Goal: Task Accomplishment & Management: Complete application form

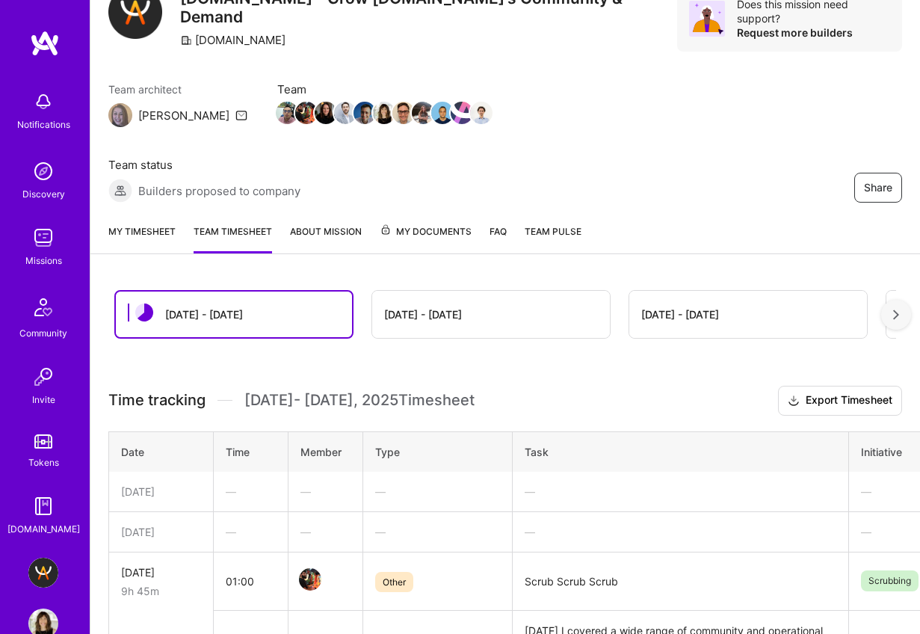
click at [167, 231] on link "My timesheet" at bounding box center [141, 238] width 67 height 30
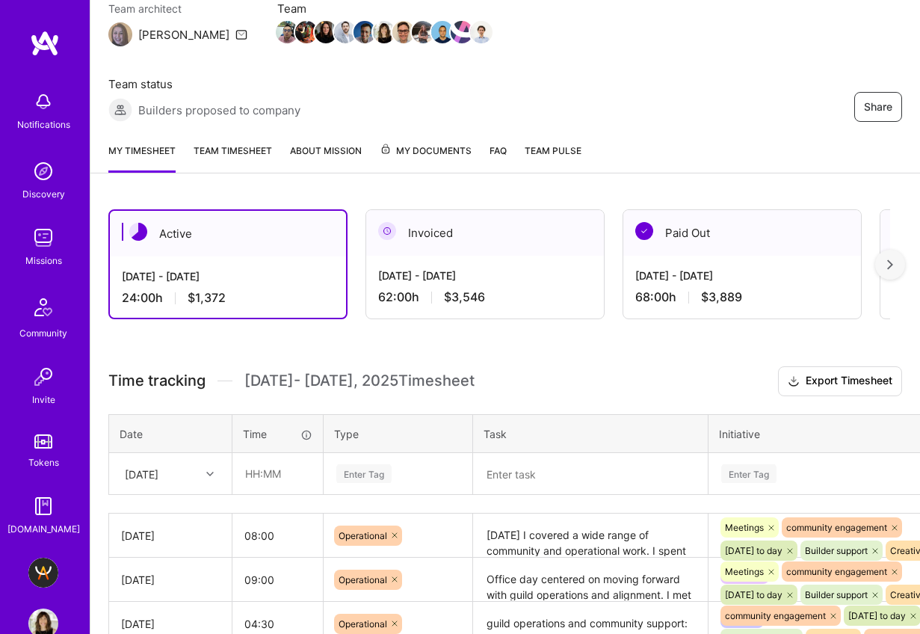
scroll to position [163, 0]
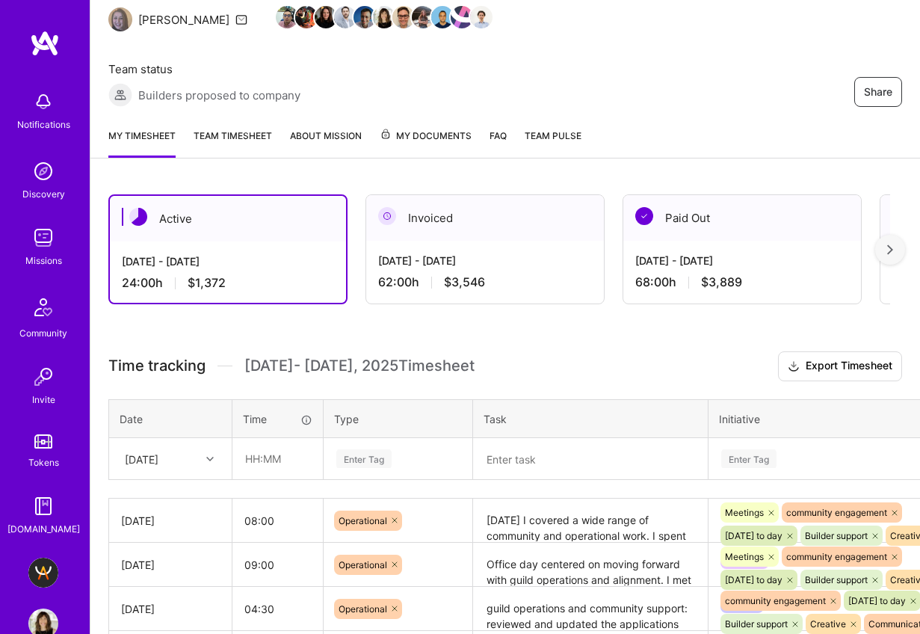
click at [566, 516] on textarea "[DATE] I covered a wide range of community and operational work. I spent time t…" at bounding box center [591, 520] width 232 height 41
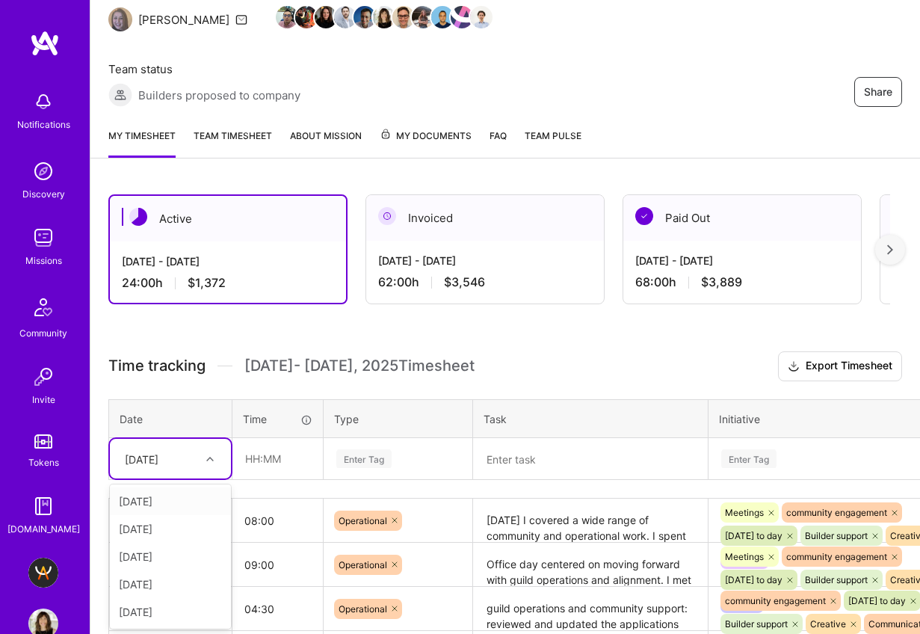
click at [158, 451] on div "[DATE]" at bounding box center [142, 459] width 34 height 16
click at [159, 608] on div "[DATE]" at bounding box center [170, 612] width 121 height 28
click at [383, 449] on div "Enter Tag" at bounding box center [397, 458] width 147 height 39
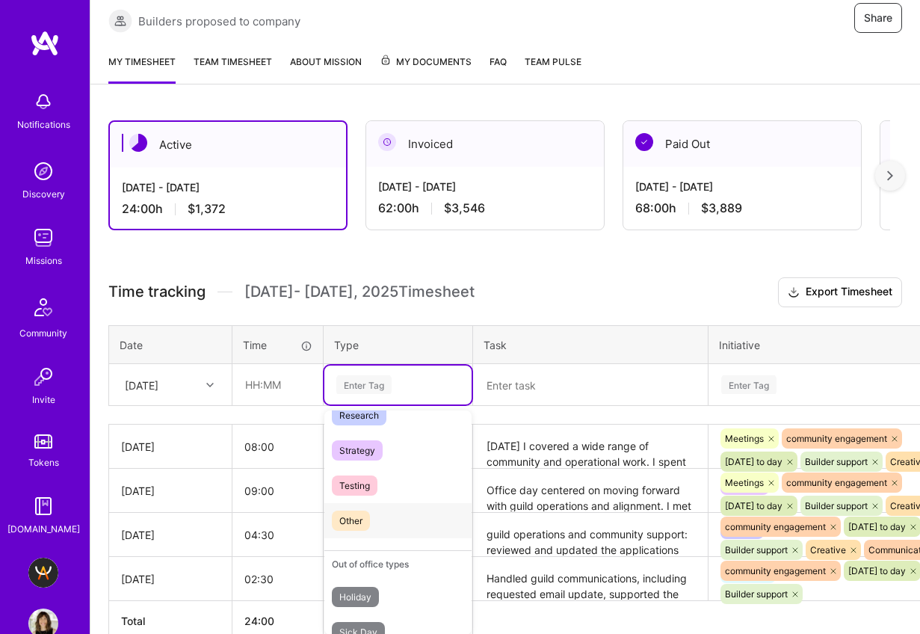
scroll to position [426, 0]
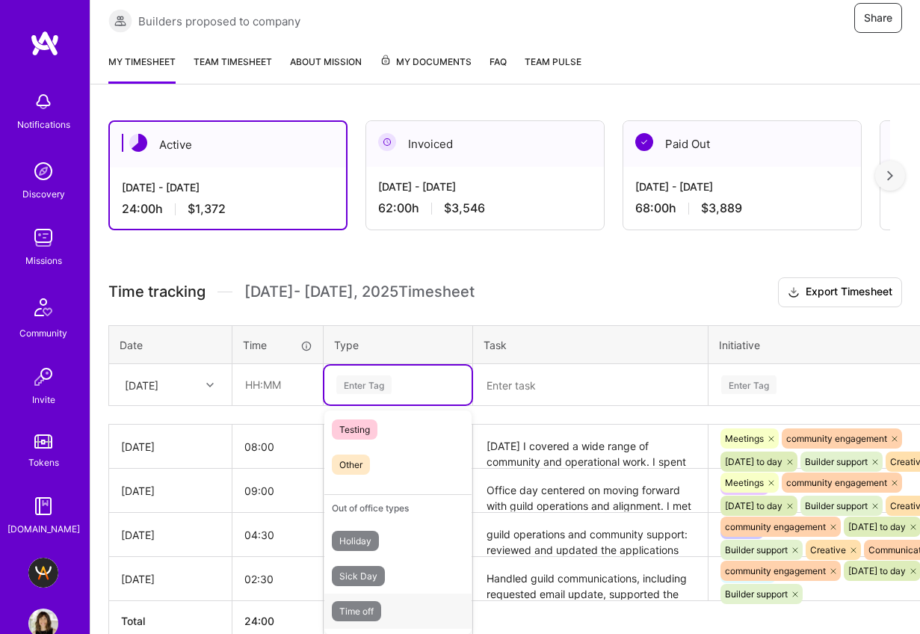
click at [371, 605] on span "Time off" at bounding box center [356, 611] width 49 height 20
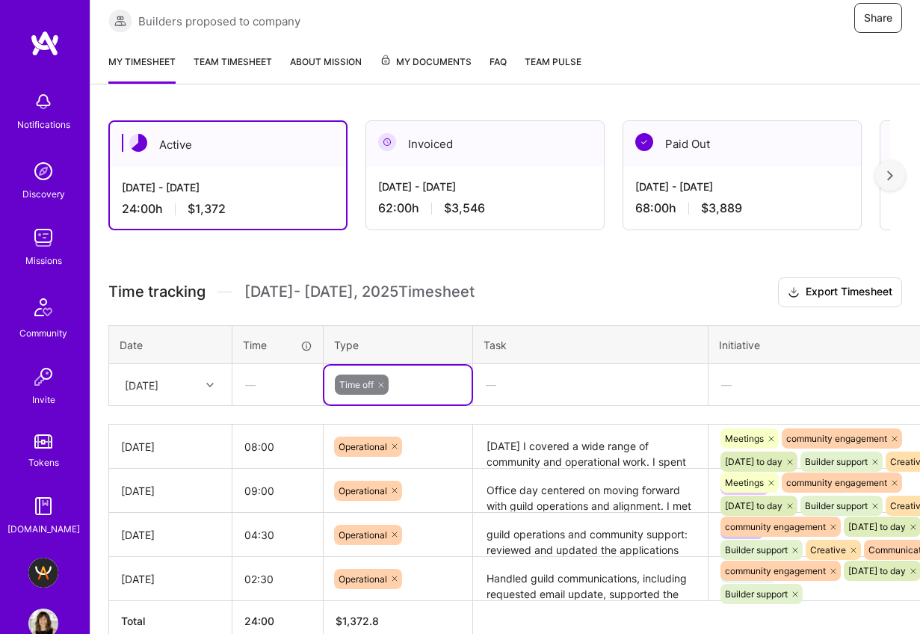
scroll to position [238, 114]
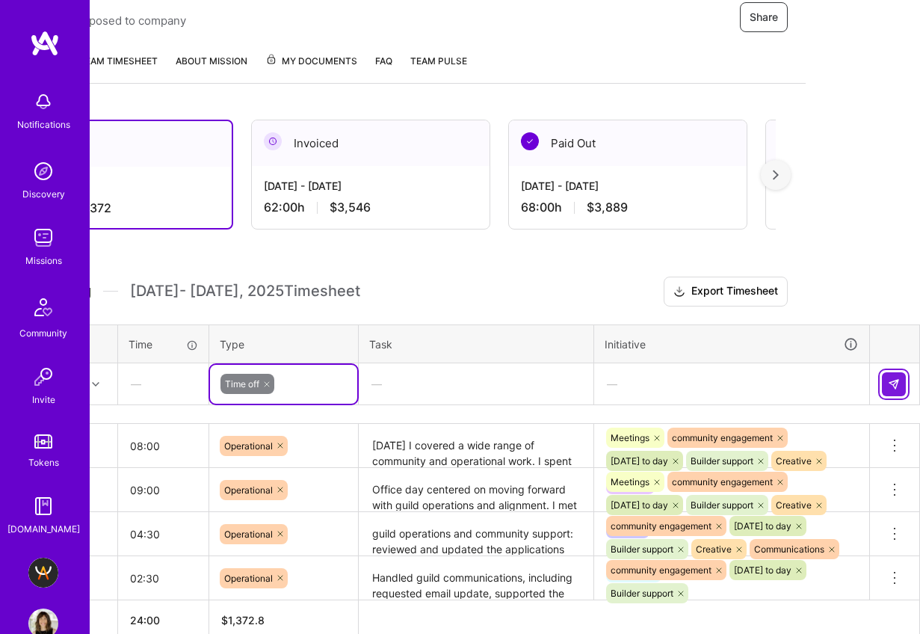
click at [889, 378] on img at bounding box center [894, 384] width 12 height 12
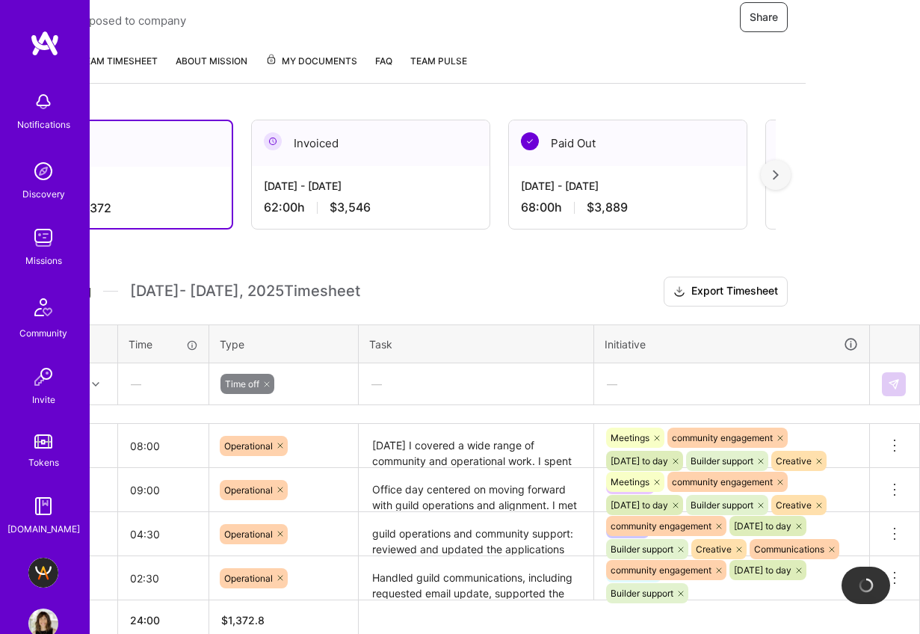
scroll to position [238, 0]
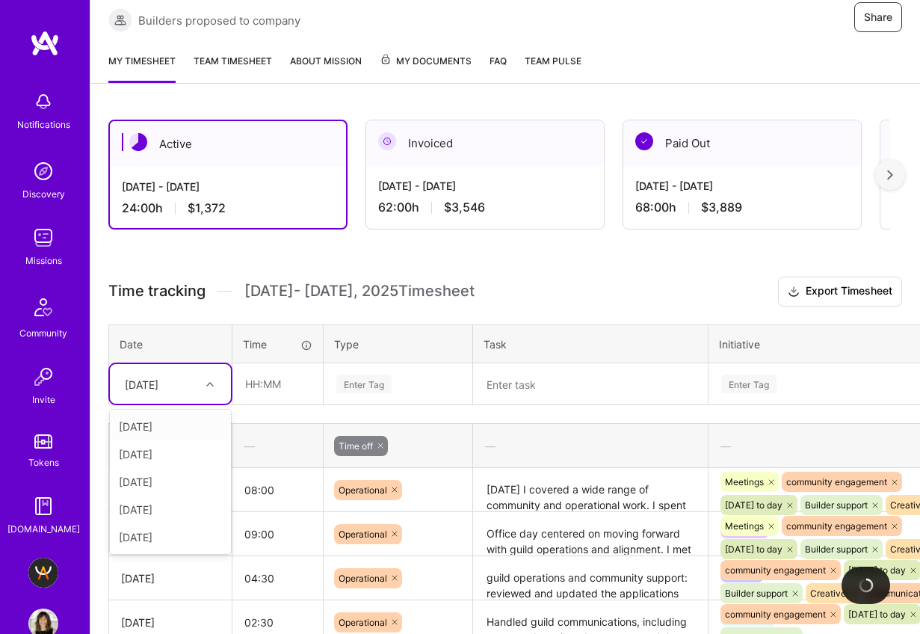
click at [191, 375] on div "[DATE]" at bounding box center [158, 383] width 83 height 25
click at [164, 528] on div "[DATE]" at bounding box center [170, 537] width 121 height 28
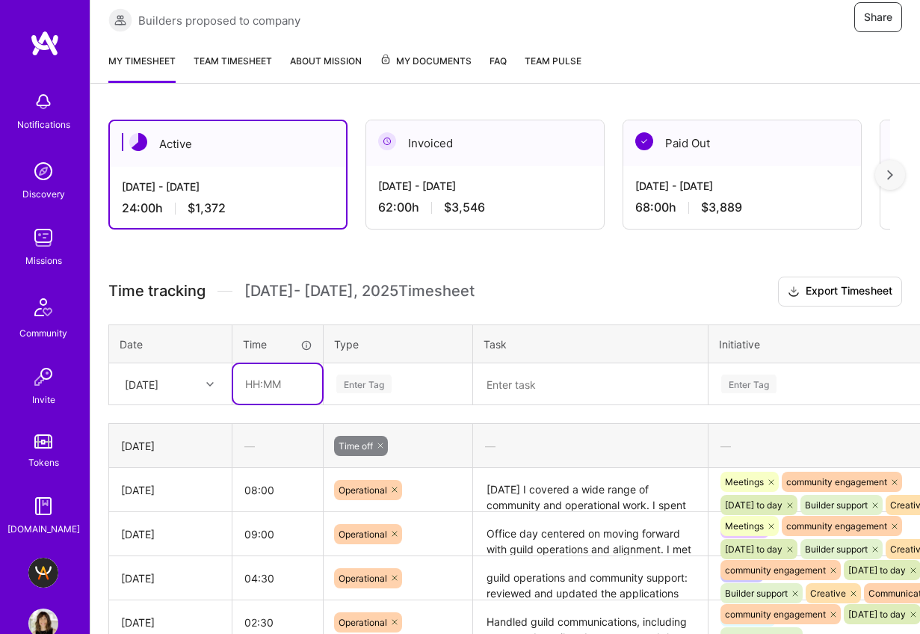
click at [253, 380] on input "text" at bounding box center [277, 384] width 89 height 40
type input "06:45"
click at [349, 374] on div "Enter Tag" at bounding box center [363, 383] width 55 height 23
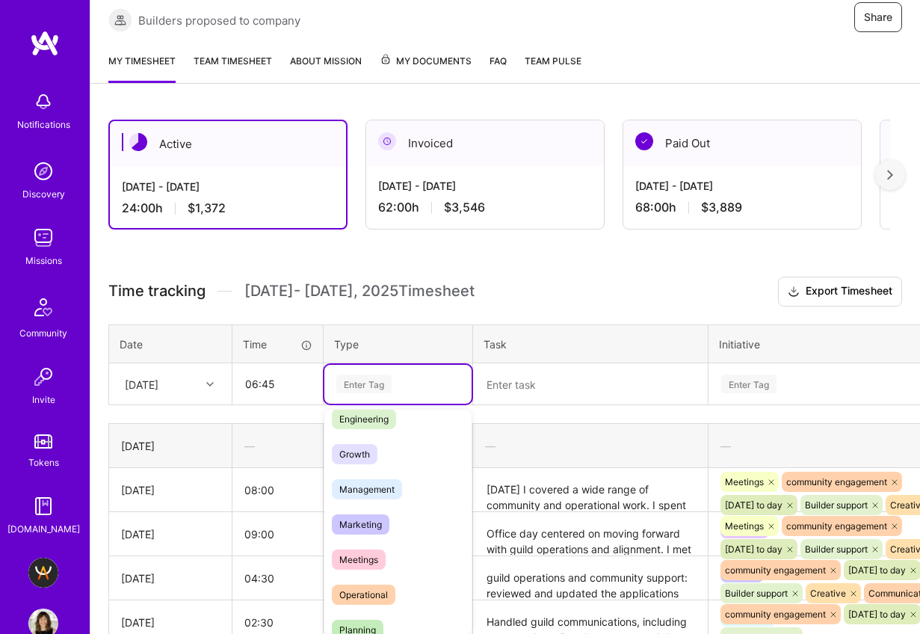
scroll to position [148, 0]
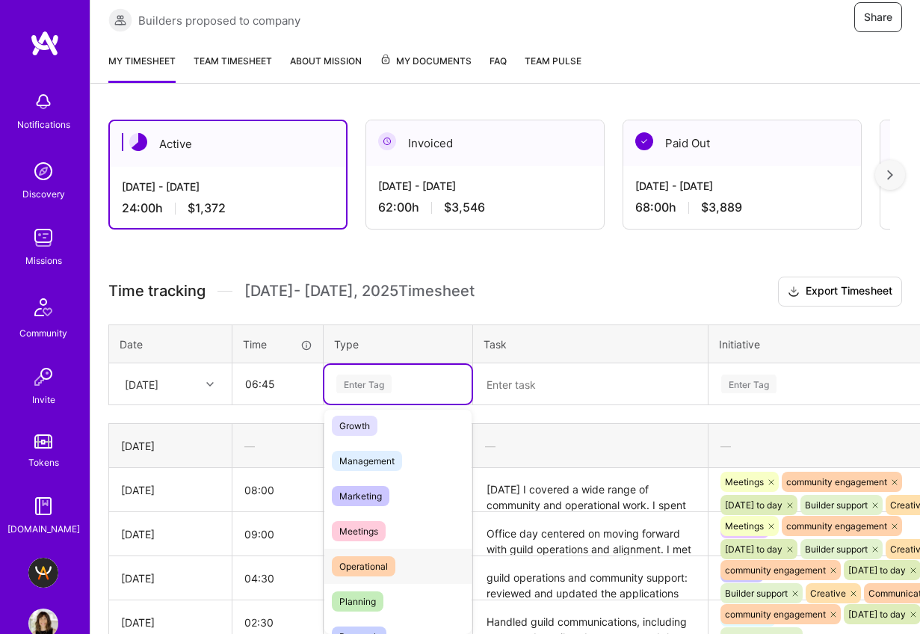
click at [387, 556] on span "Operational" at bounding box center [364, 566] width 64 height 20
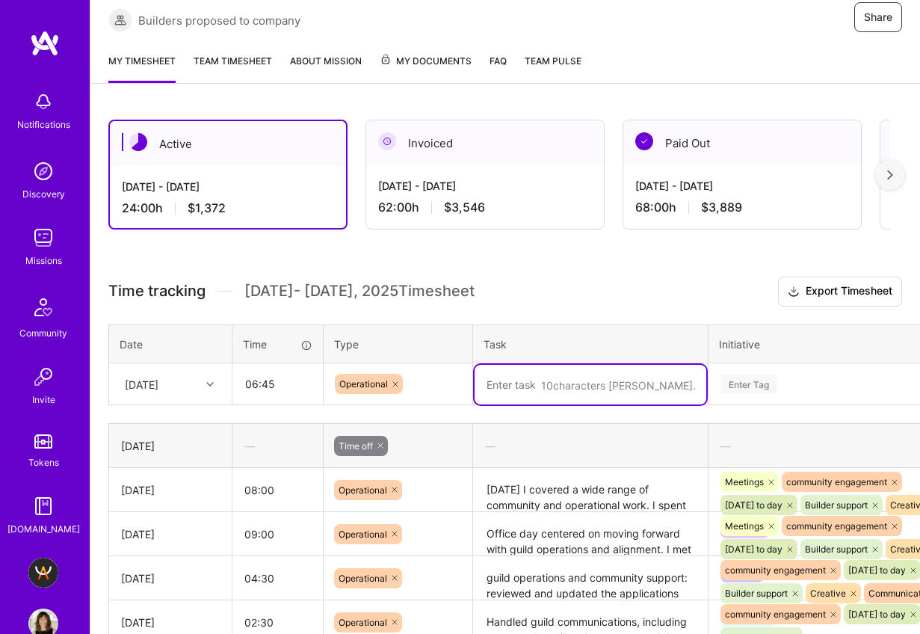
click at [595, 371] on textarea at bounding box center [591, 385] width 232 height 40
paste textarea "[DATE] I covered a wide range of community and operational work. I drafted prom…"
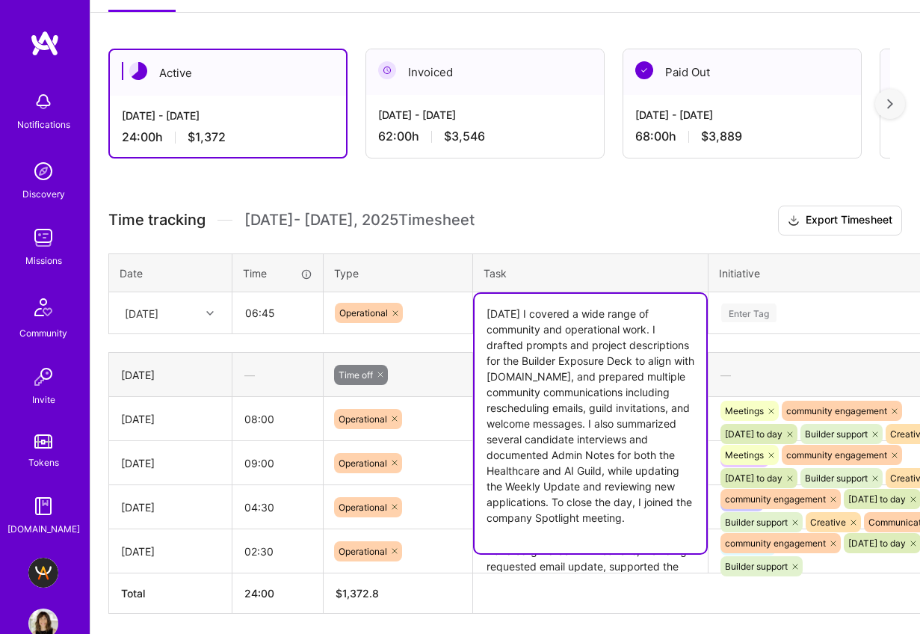
scroll to position [315, 0]
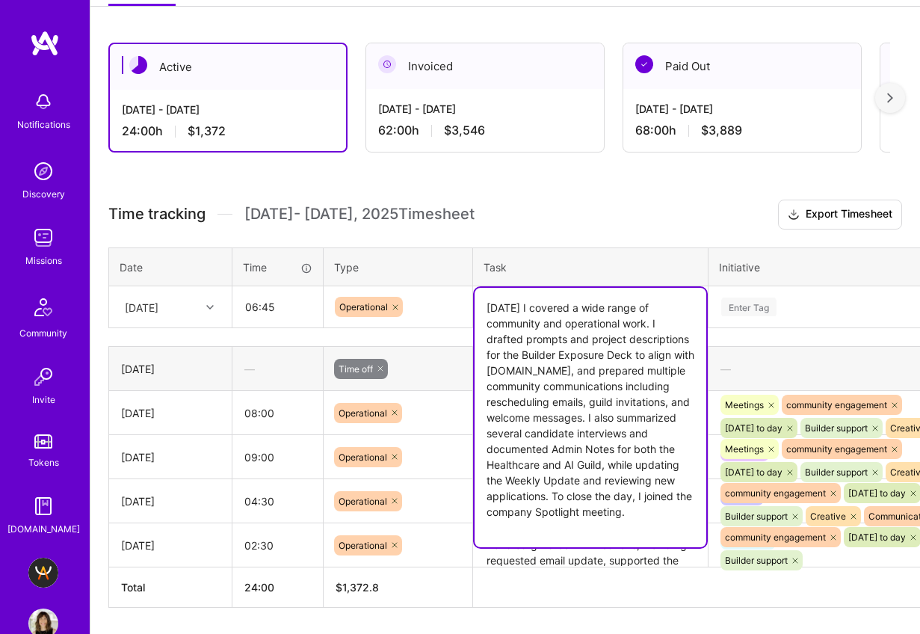
click at [541, 457] on textarea "[DATE] I covered a wide range of community and operational work. I drafted prom…" at bounding box center [591, 417] width 232 height 259
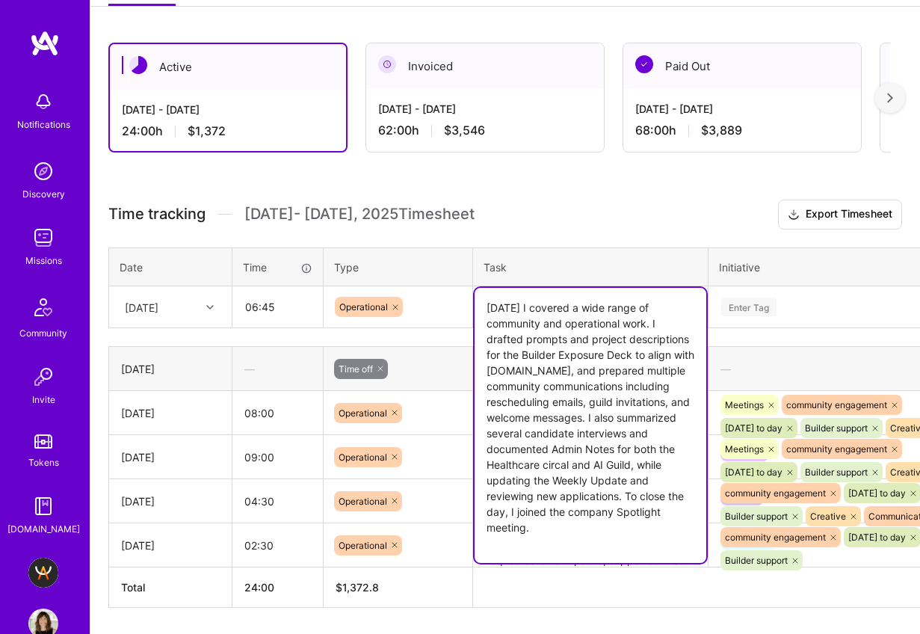
click at [591, 507] on textarea "[DATE] I covered a wide range of community and operational work. I drafted prom…" at bounding box center [591, 425] width 232 height 275
click at [646, 518] on textarea "[DATE] I covered a wide range of community and operational work. I drafted prom…" at bounding box center [591, 425] width 232 height 275
drag, startPoint x: 626, startPoint y: 491, endPoint x: 546, endPoint y: 503, distance: 80.8
click at [546, 503] on textarea "[DATE] I covered a wide range of community and operational work. I drafted prom…" at bounding box center [591, 425] width 232 height 275
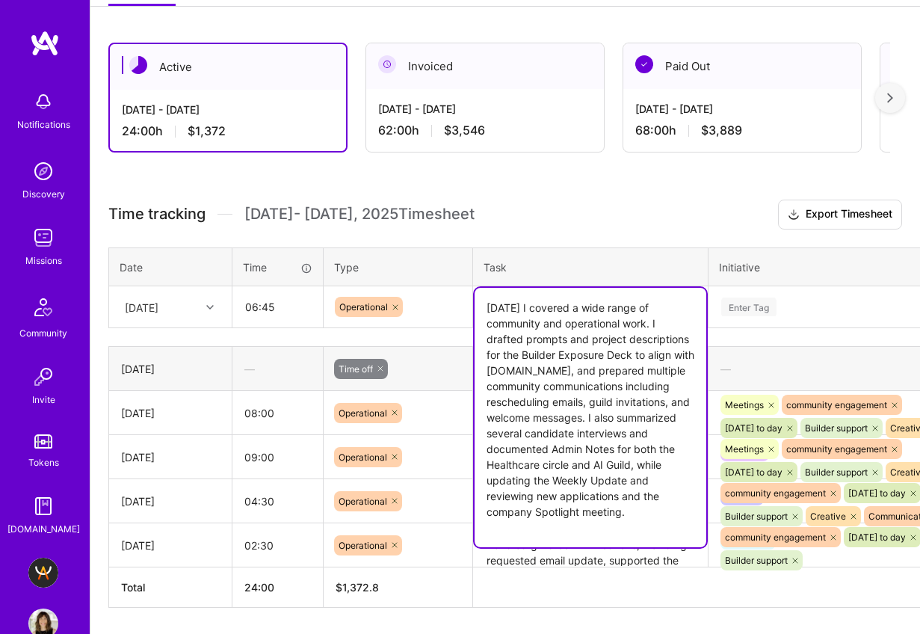
type textarea "[DATE] I covered a wide range of community and operational work. I drafted prom…"
click at [802, 305] on div "Enter Tag" at bounding box center [846, 306] width 253 height 19
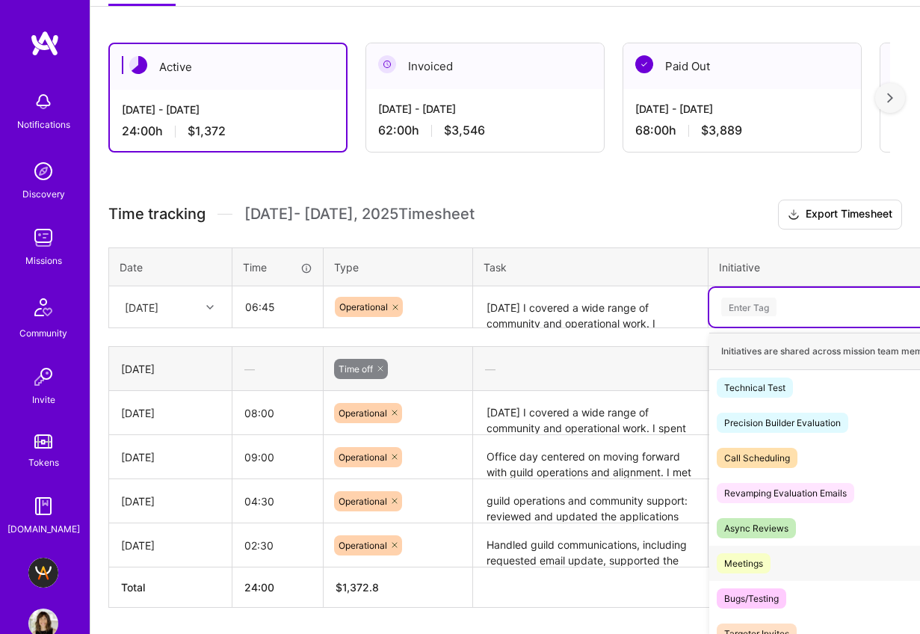
click at [761, 555] on div "Meetings" at bounding box center [743, 563] width 39 height 16
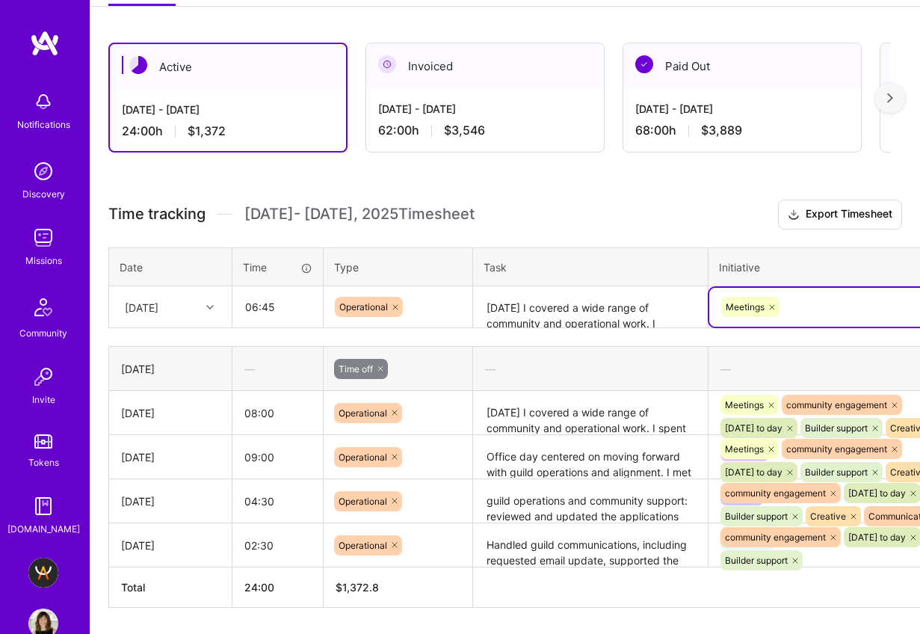
click at [825, 306] on div "Meetings" at bounding box center [846, 306] width 253 height 23
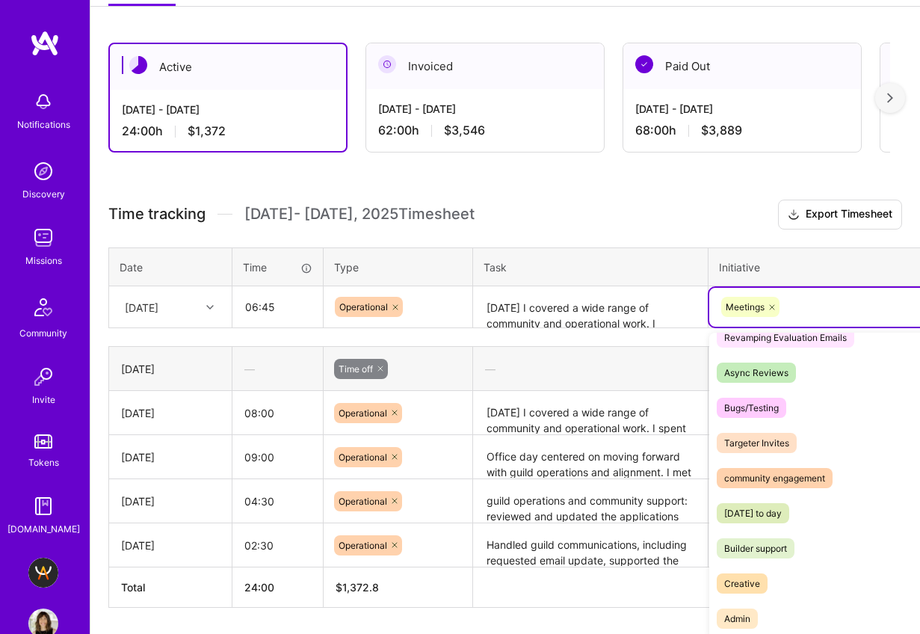
scroll to position [223, 0]
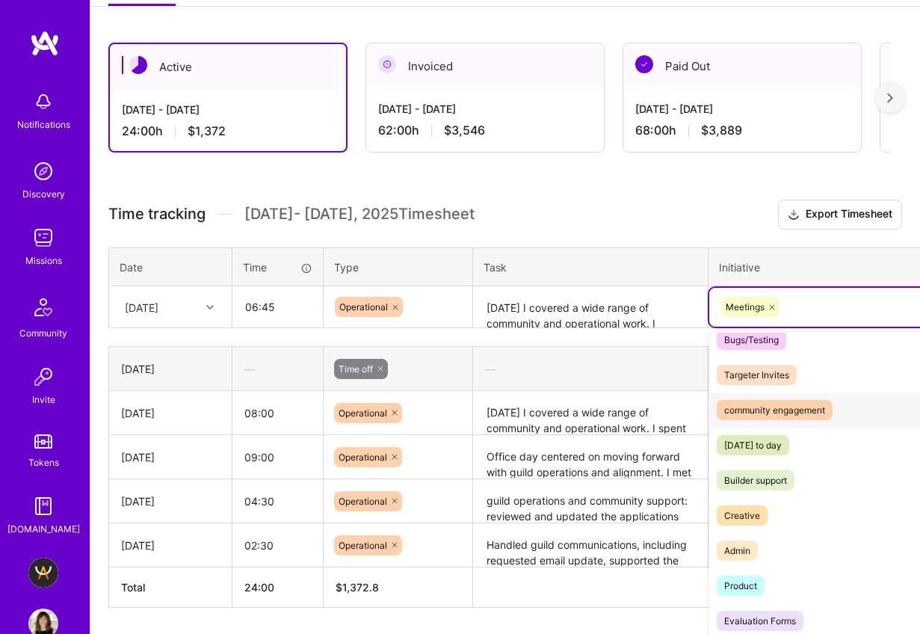
click at [803, 405] on div "community engagement" at bounding box center [774, 410] width 101 height 16
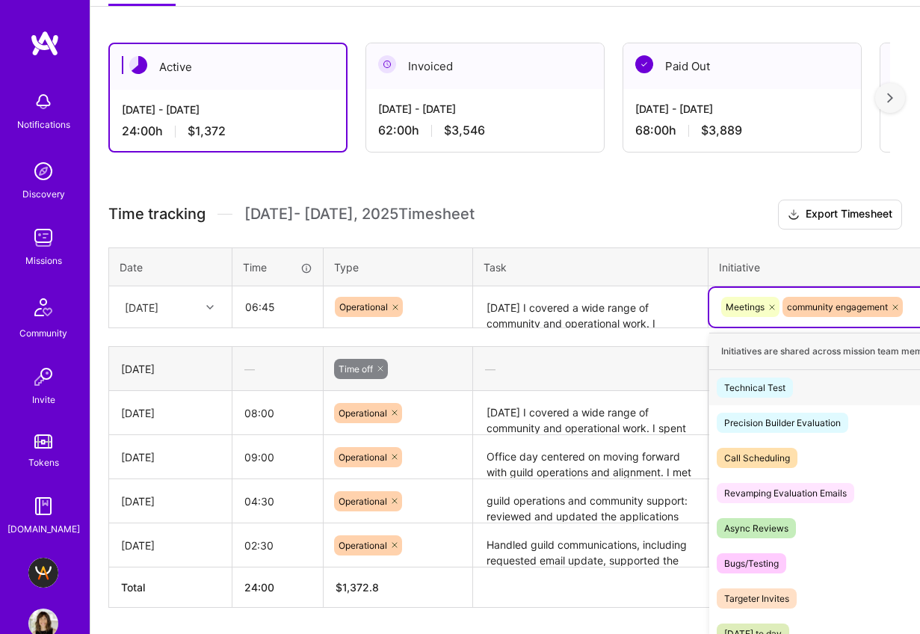
click at [912, 308] on div "Meetings community engagement" at bounding box center [846, 306] width 253 height 23
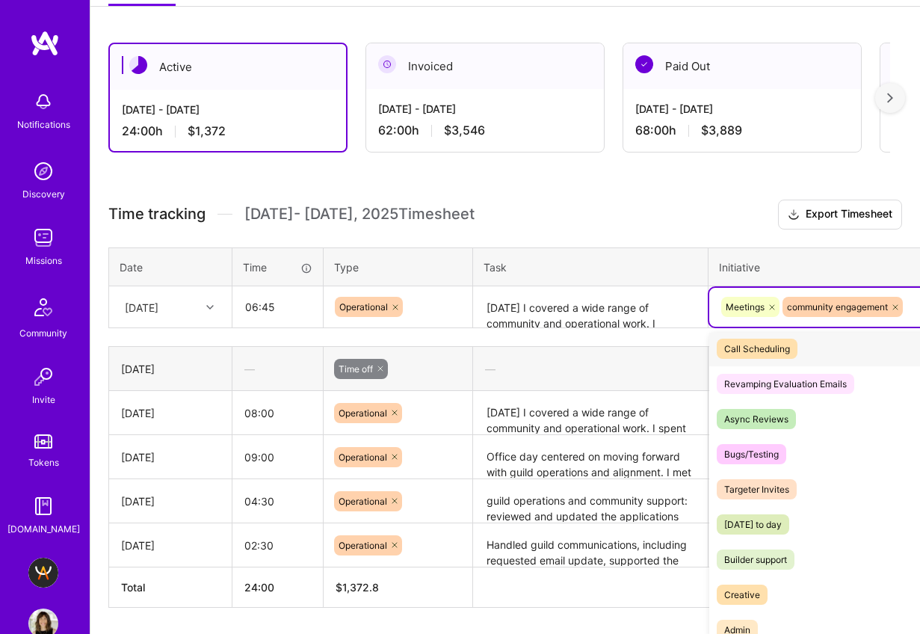
scroll to position [158, 0]
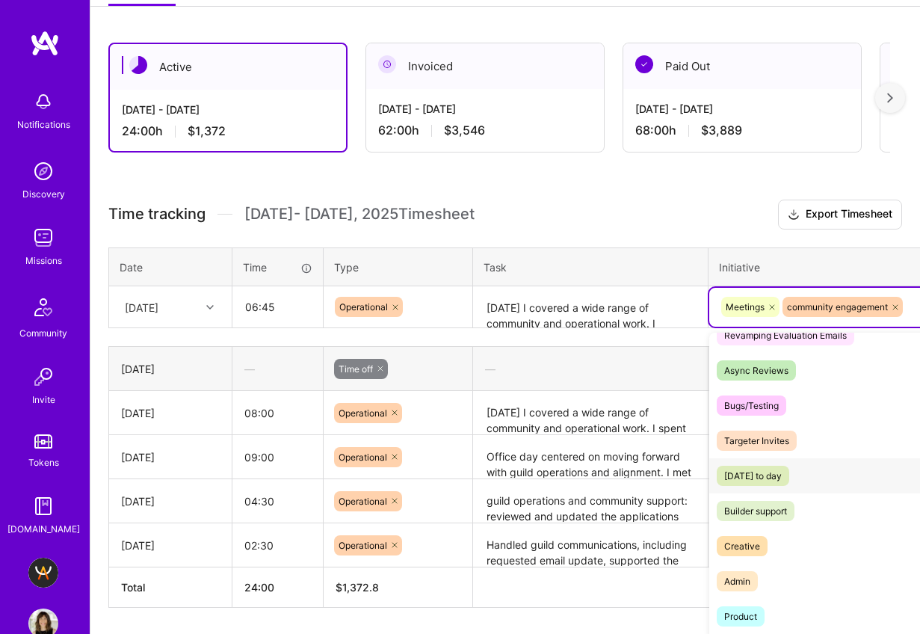
click at [782, 475] on div "[DATE] to day" at bounding box center [753, 476] width 58 height 16
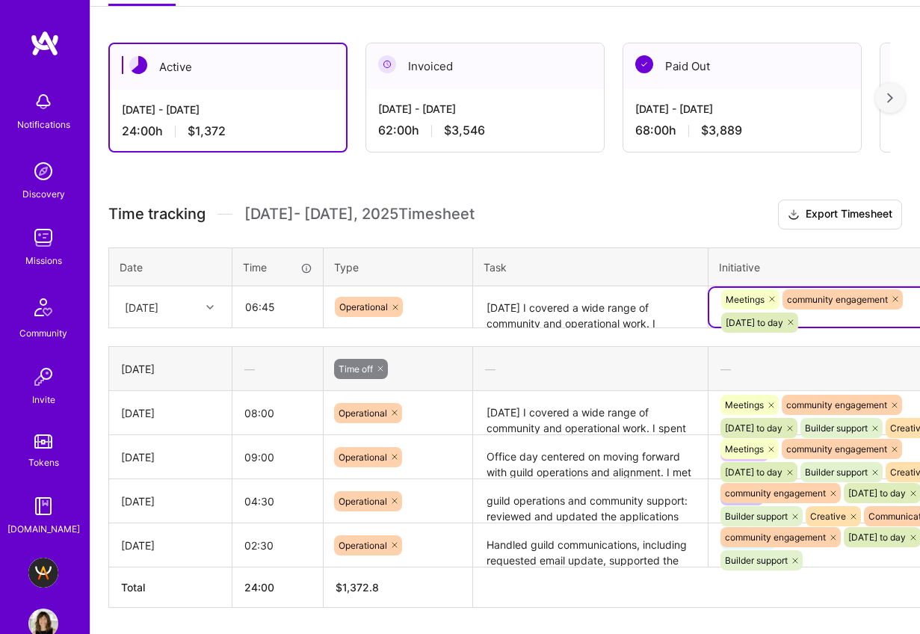
click at [858, 315] on div "Meetings community engagement [DATE] to day" at bounding box center [846, 311] width 253 height 46
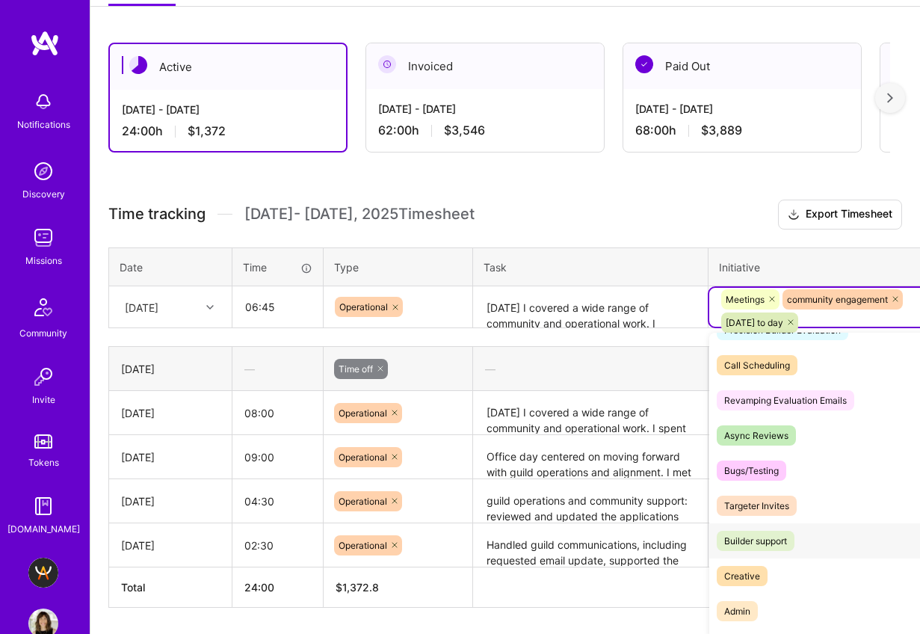
scroll to position [106, 0]
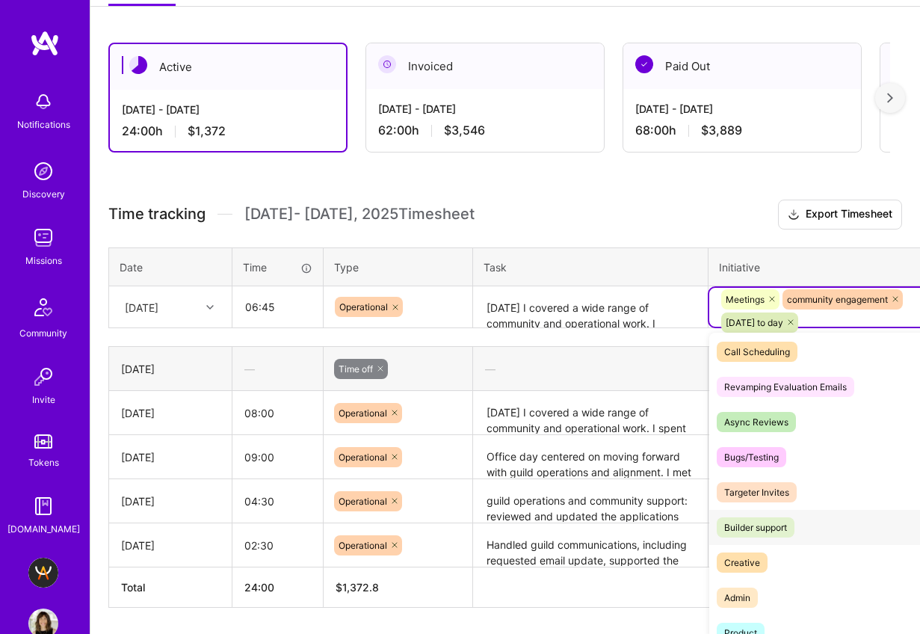
click at [775, 523] on div "Builder support" at bounding box center [755, 527] width 63 height 16
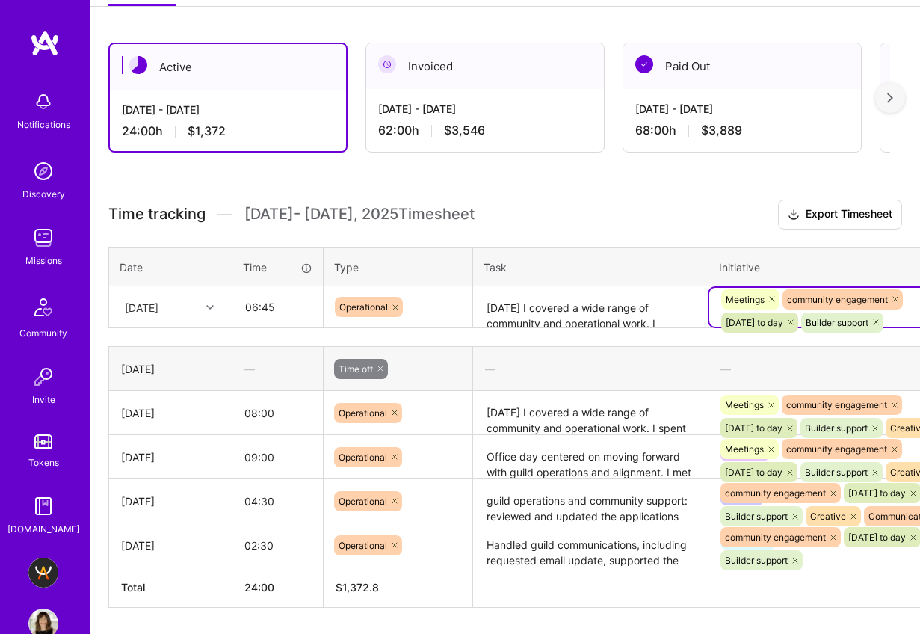
click at [889, 334] on div "Time tracking [DATE] - [DATE] Timesheet Export Timesheet Date Time Type Task In…" at bounding box center [505, 404] width 794 height 408
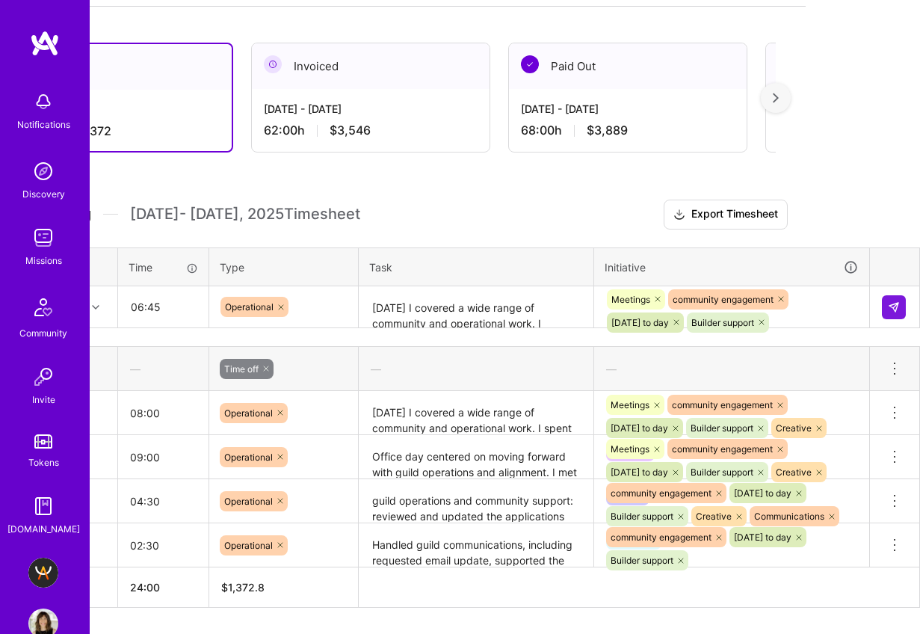
click at [906, 296] on tr "[DATE] 06:45 Operational [DATE] I covered a wide range of community and operati…" at bounding box center [457, 307] width 925 height 42
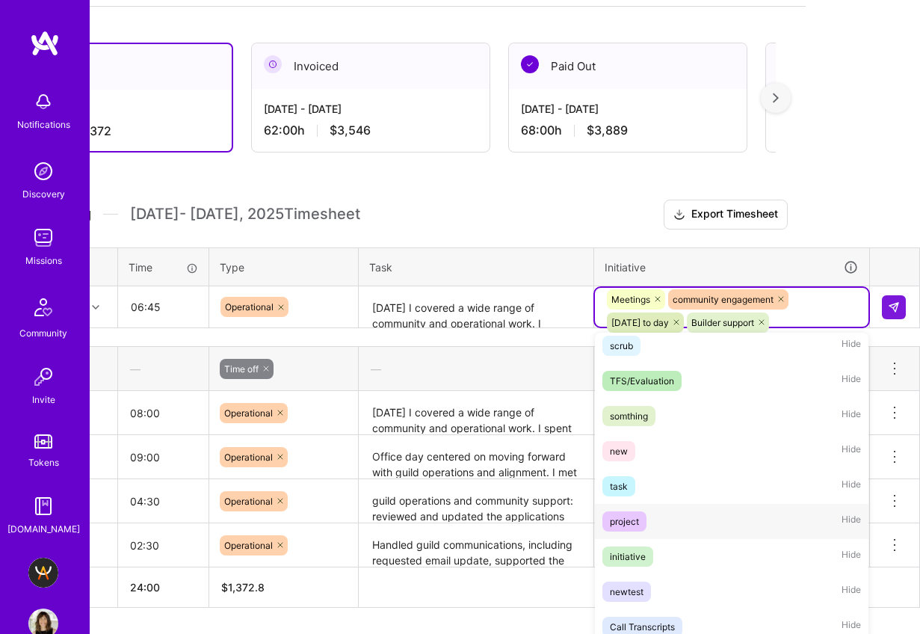
scroll to position [539, 0]
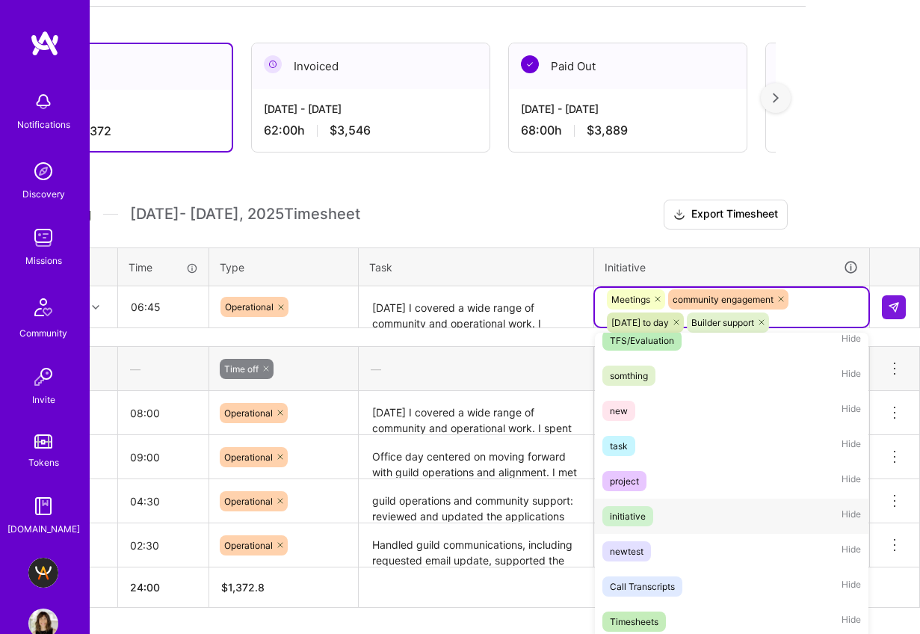
click at [644, 510] on div "initiative" at bounding box center [628, 516] width 36 height 16
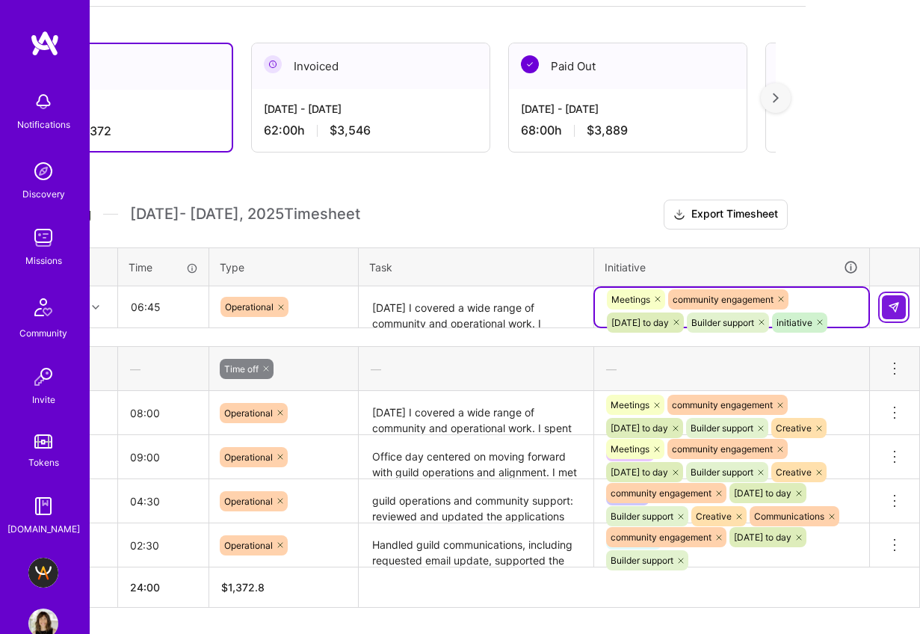
click at [895, 301] on img at bounding box center [894, 307] width 12 height 12
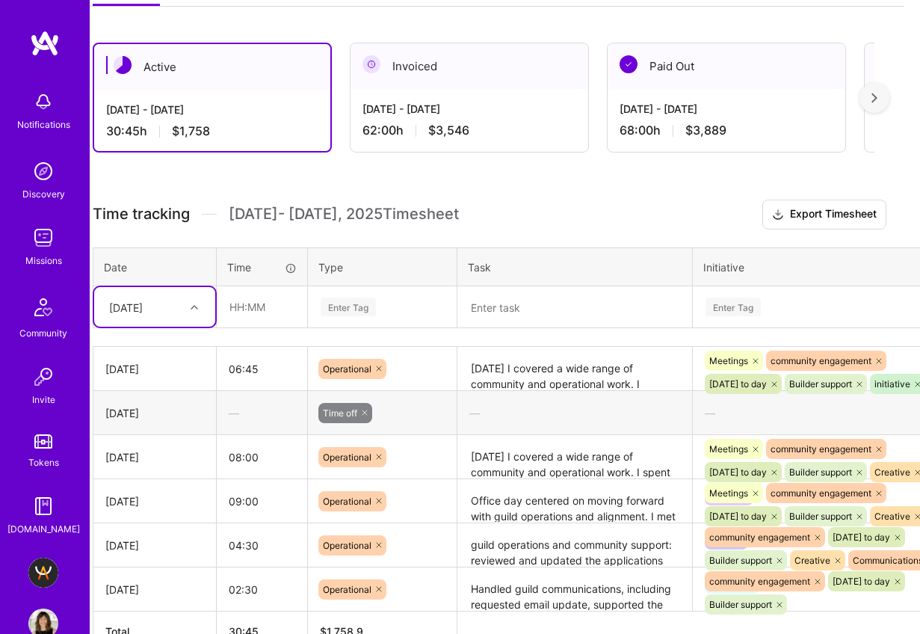
scroll to position [326, 16]
